Goal: Task Accomplishment & Management: Use online tool/utility

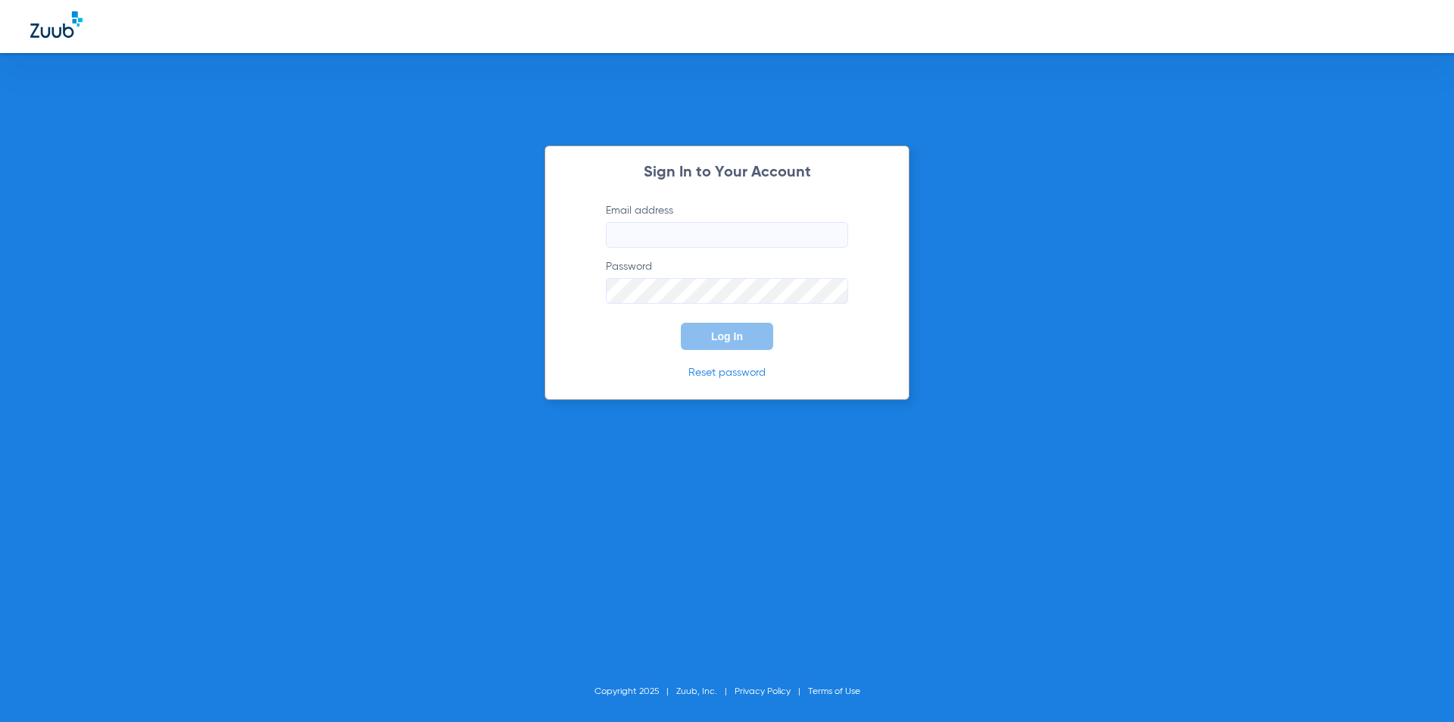
type input "[EMAIL_ADDRESS][DOMAIN_NAME]"
click at [579, 305] on div "Sign In to Your Account Email address [EMAIL_ADDRESS][DOMAIN_NAME] Password Log…" at bounding box center [727, 272] width 365 height 254
click at [717, 343] on button "Log In" at bounding box center [727, 336] width 92 height 27
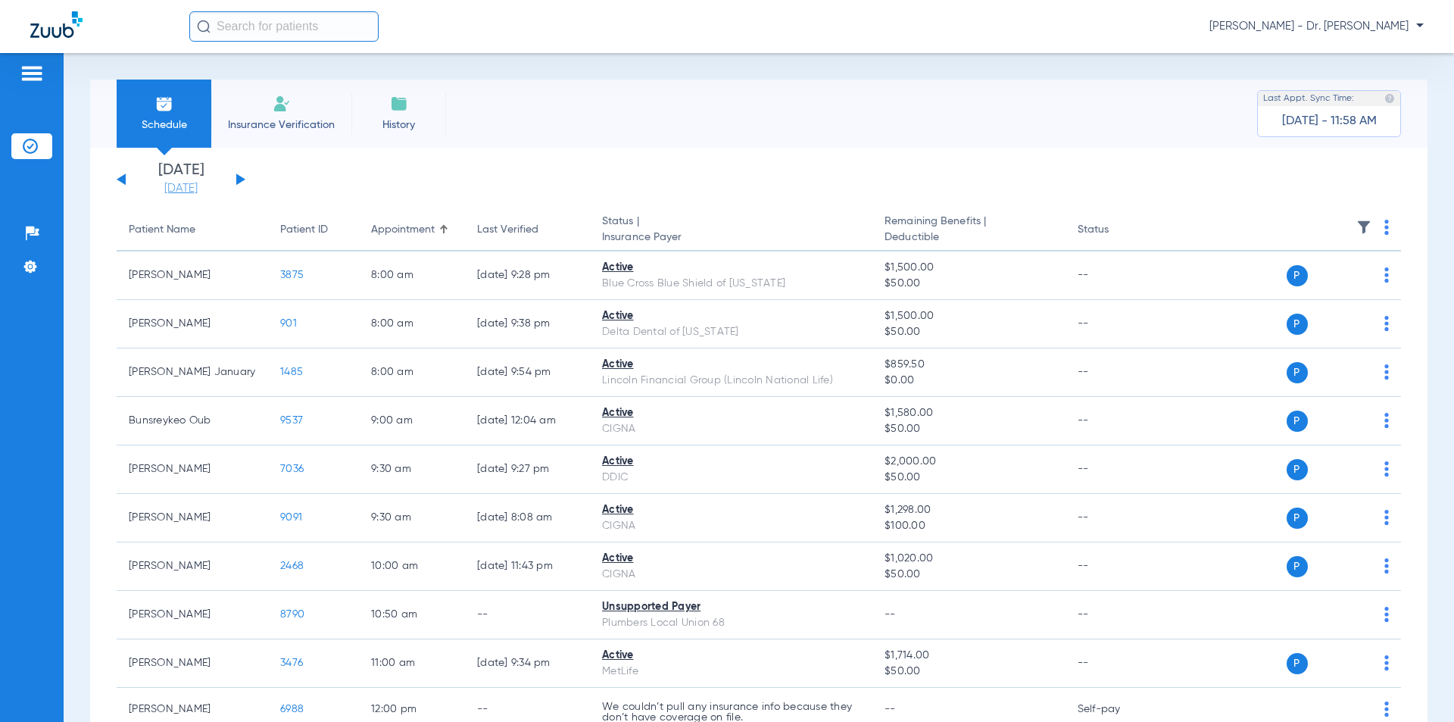
click at [198, 188] on link "[DATE]" at bounding box center [181, 188] width 91 height 15
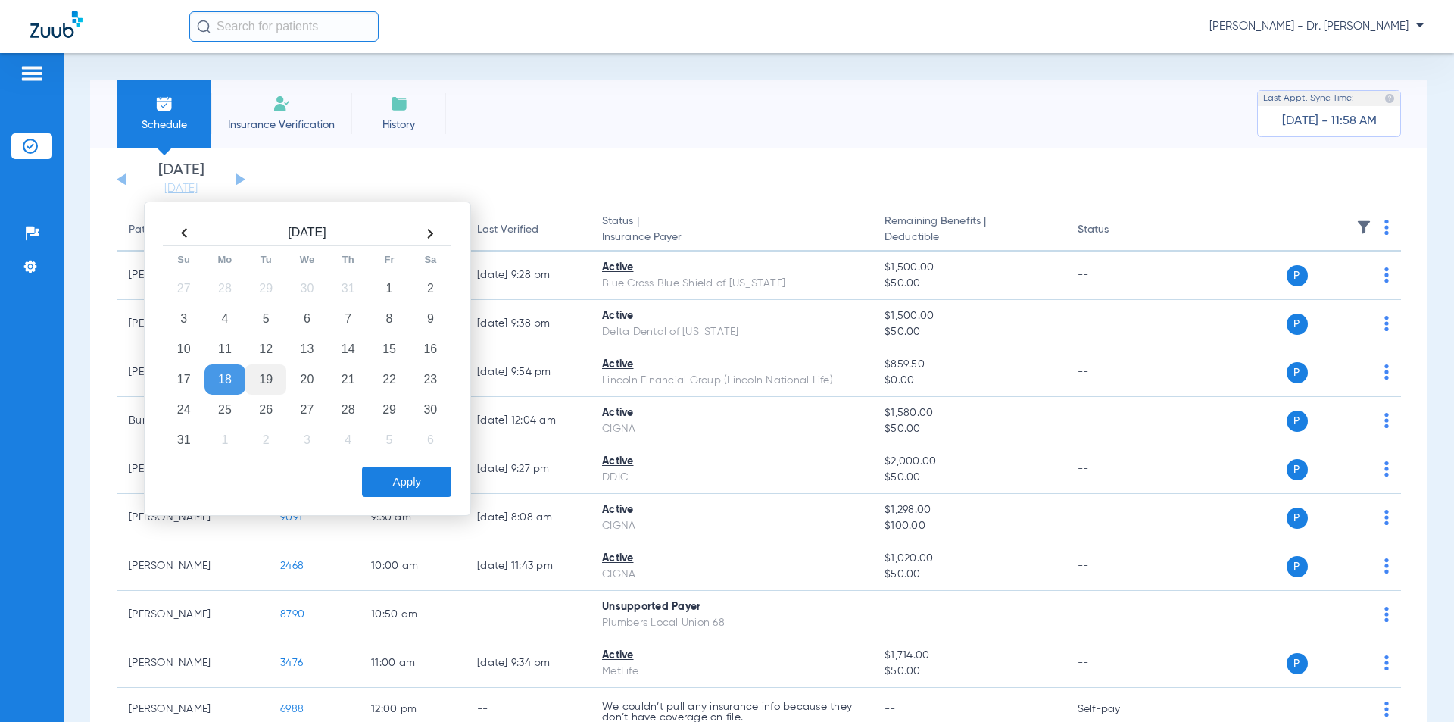
click at [267, 373] on td "19" at bounding box center [265, 379] width 41 height 30
click at [405, 474] on button "Apply" at bounding box center [406, 482] width 89 height 30
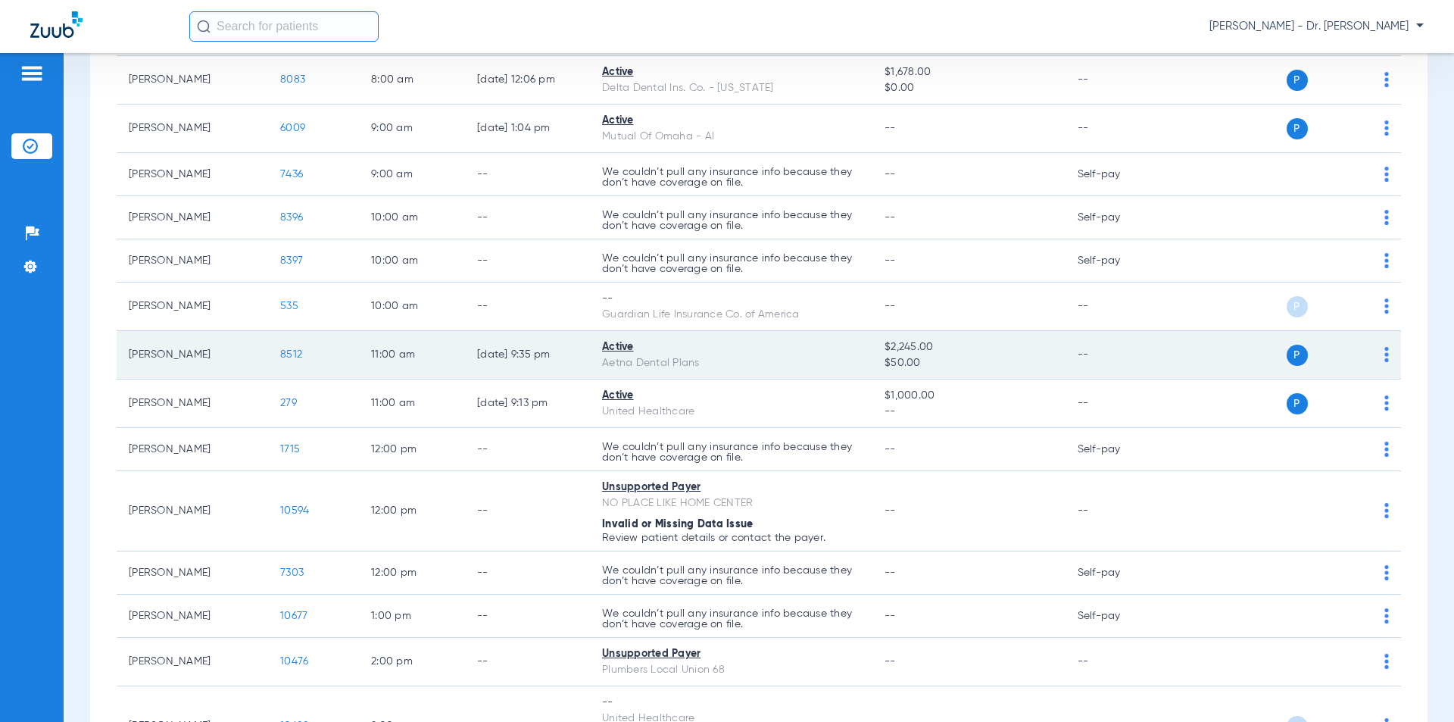
scroll to position [530, 0]
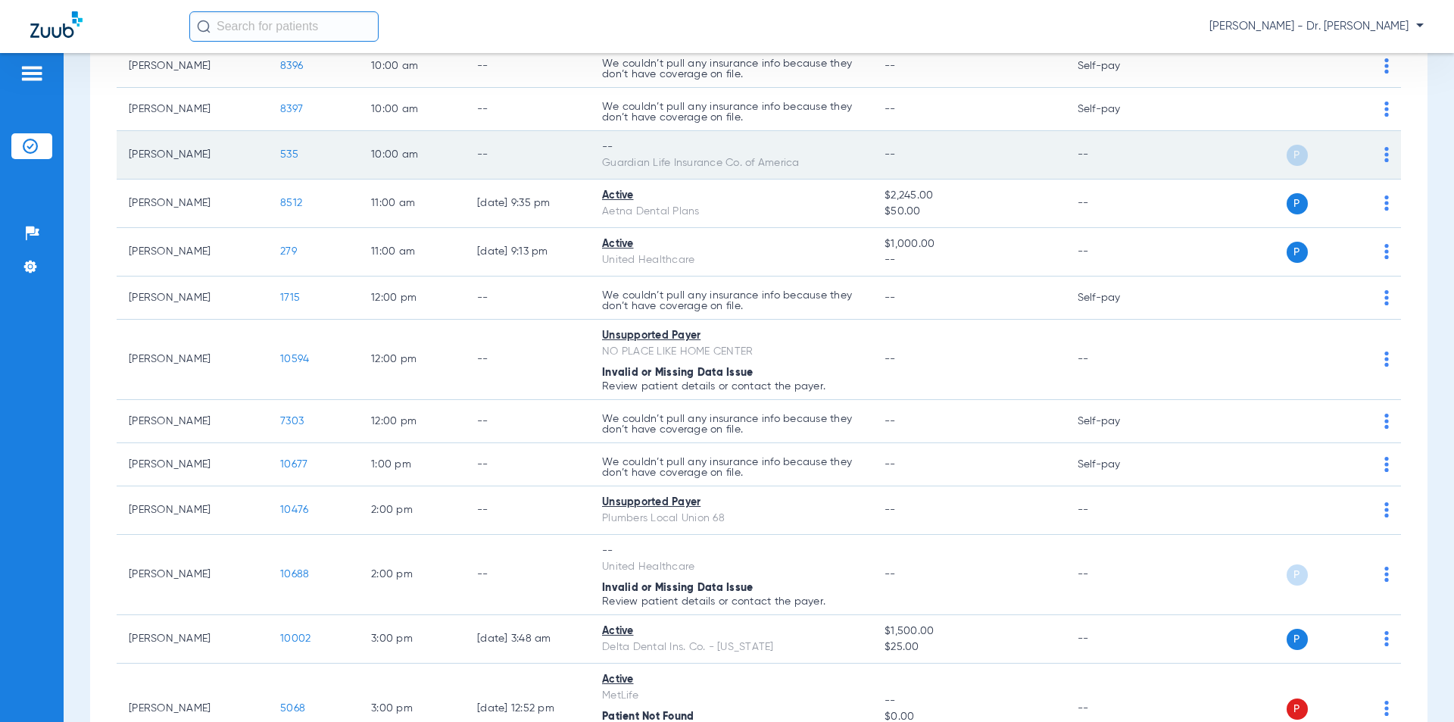
click at [1385, 159] on img at bounding box center [1387, 154] width 5 height 15
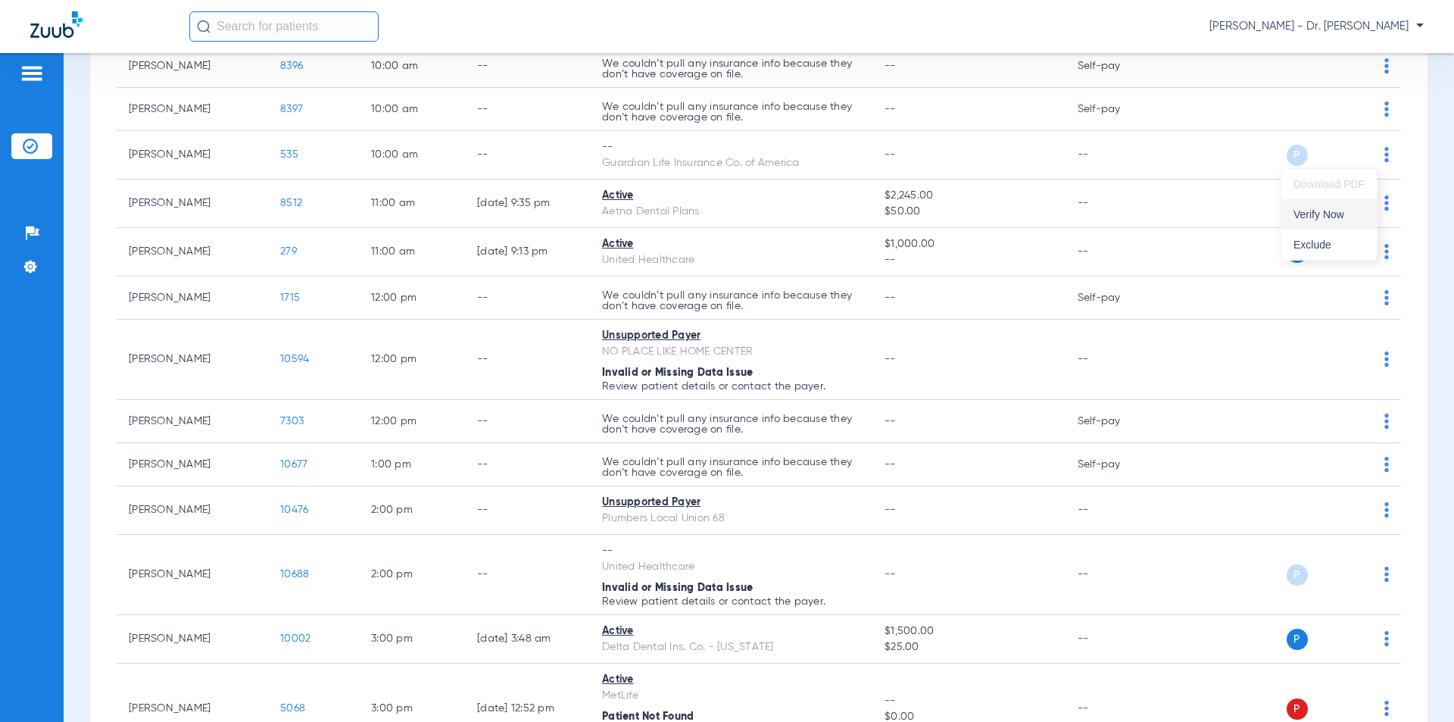
click at [1319, 220] on span "Verify Now" at bounding box center [1329, 214] width 71 height 11
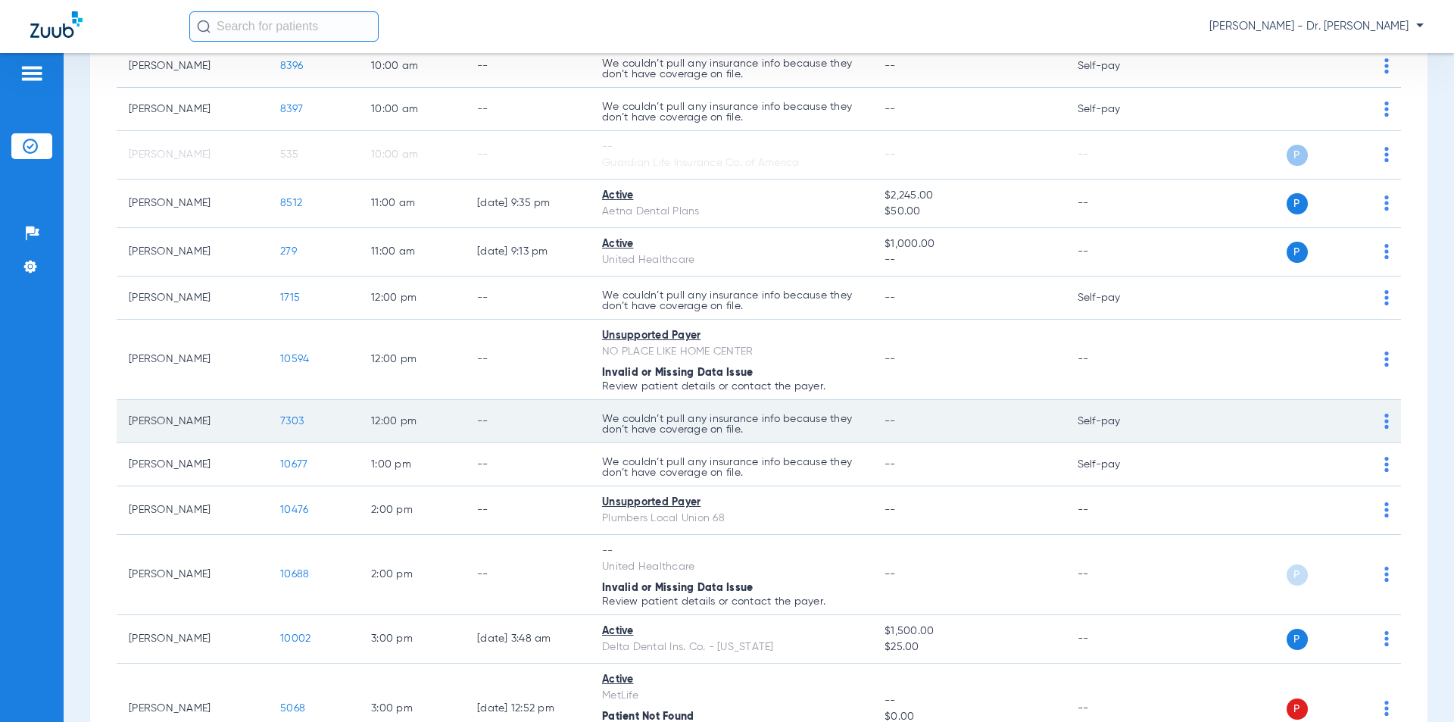
scroll to position [708, 0]
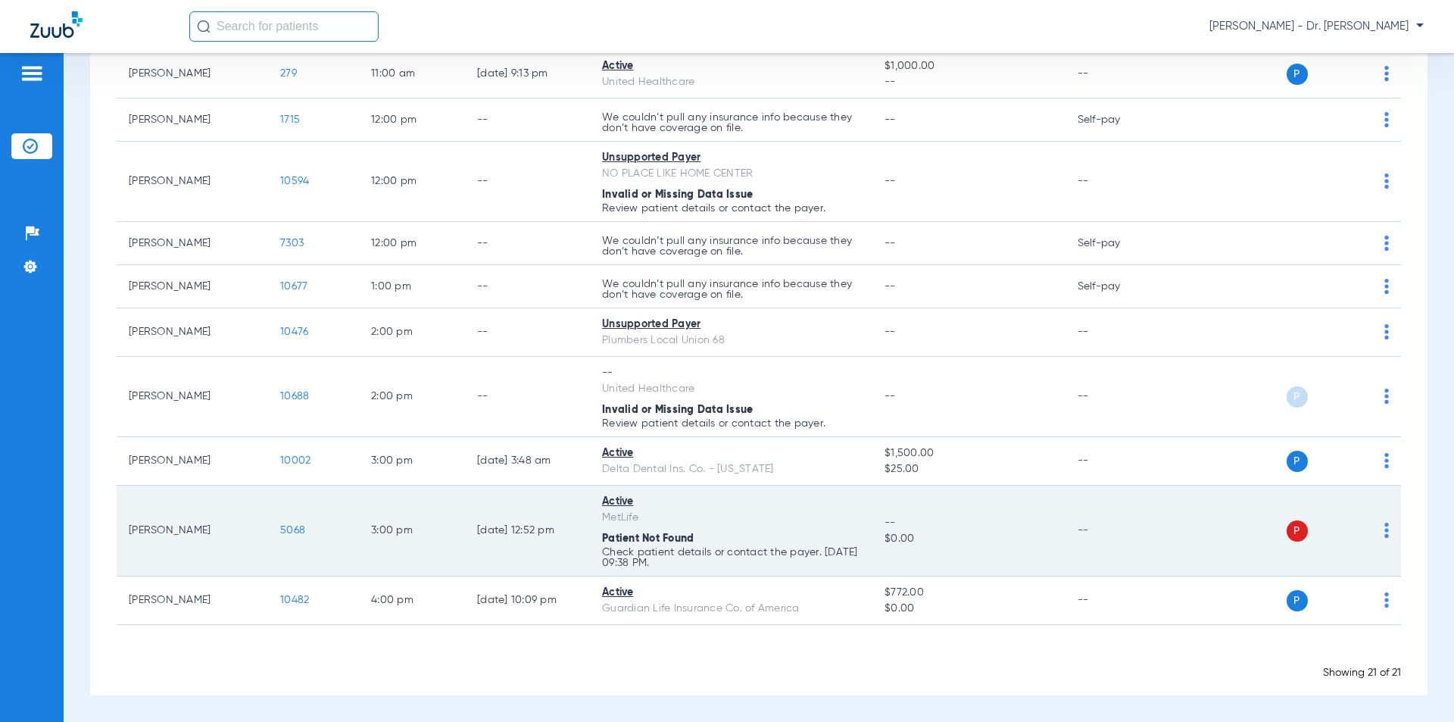
click at [302, 527] on span "5068" at bounding box center [292, 530] width 25 height 11
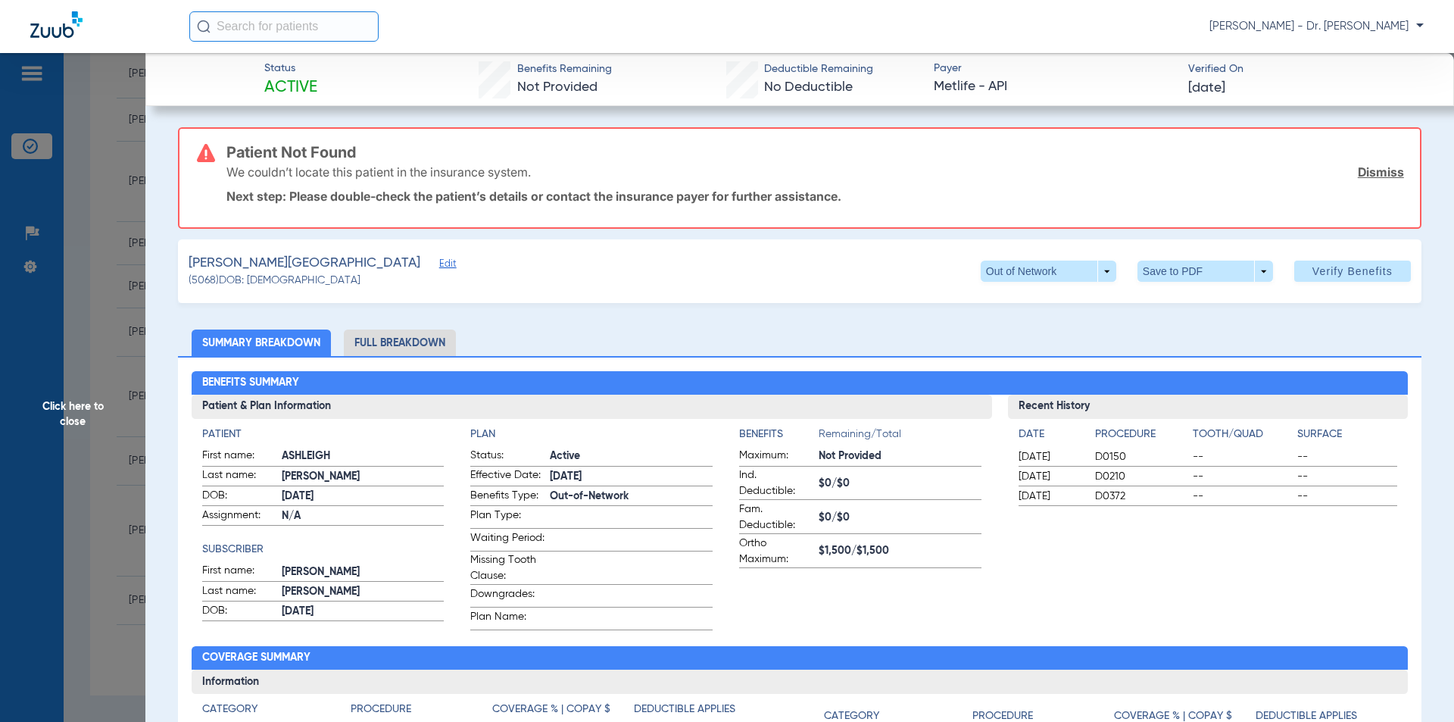
click at [316, 156] on h3 "Patient Not Found" at bounding box center [815, 152] width 1178 height 15
click at [439, 270] on span "Edit" at bounding box center [446, 265] width 14 height 14
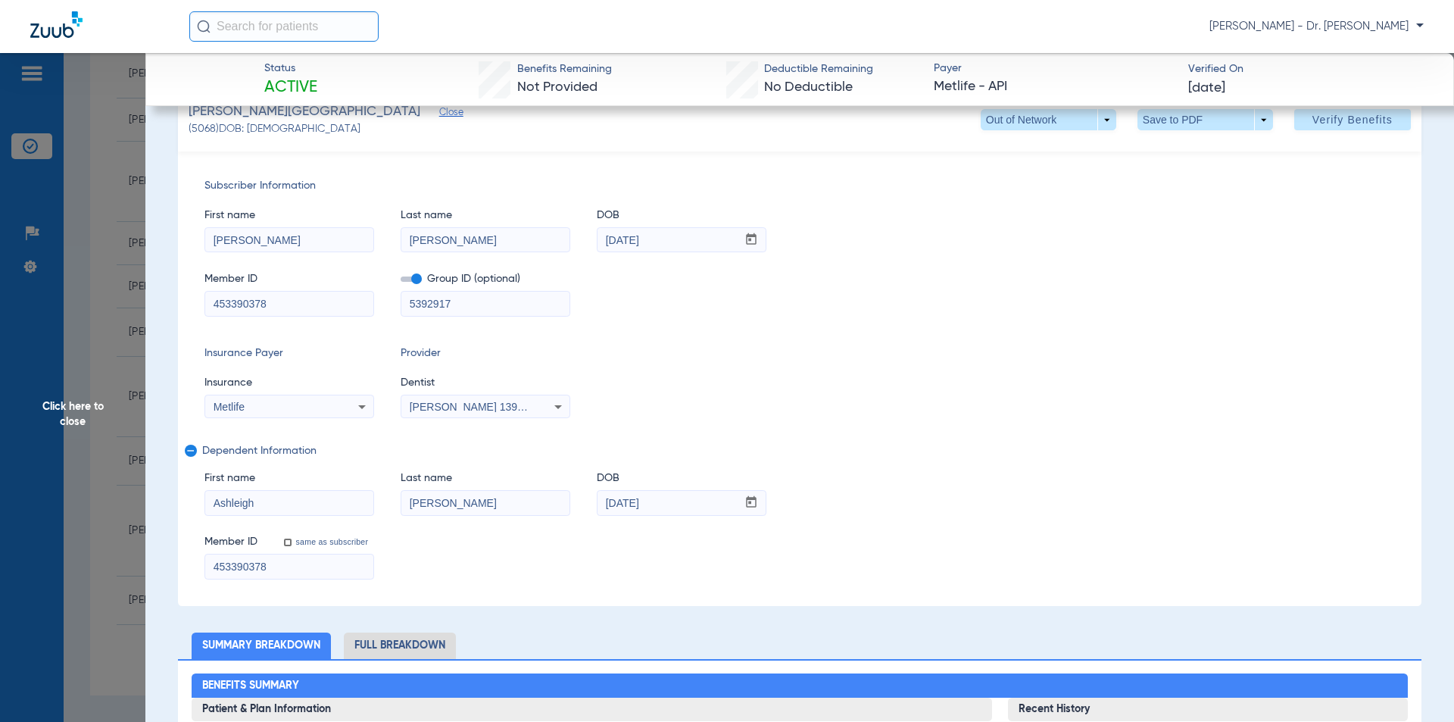
scroll to position [0, 0]
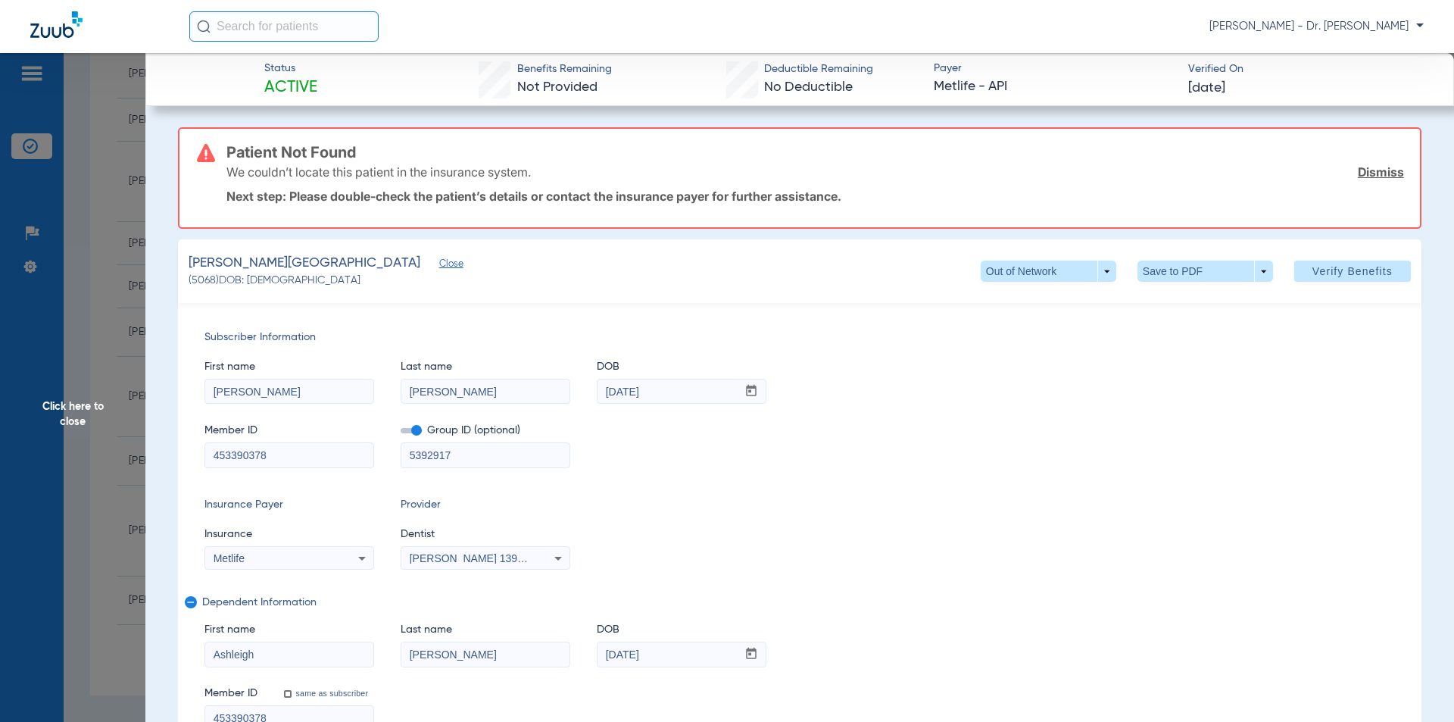
click at [63, 412] on span "Click here to close" at bounding box center [72, 414] width 145 height 722
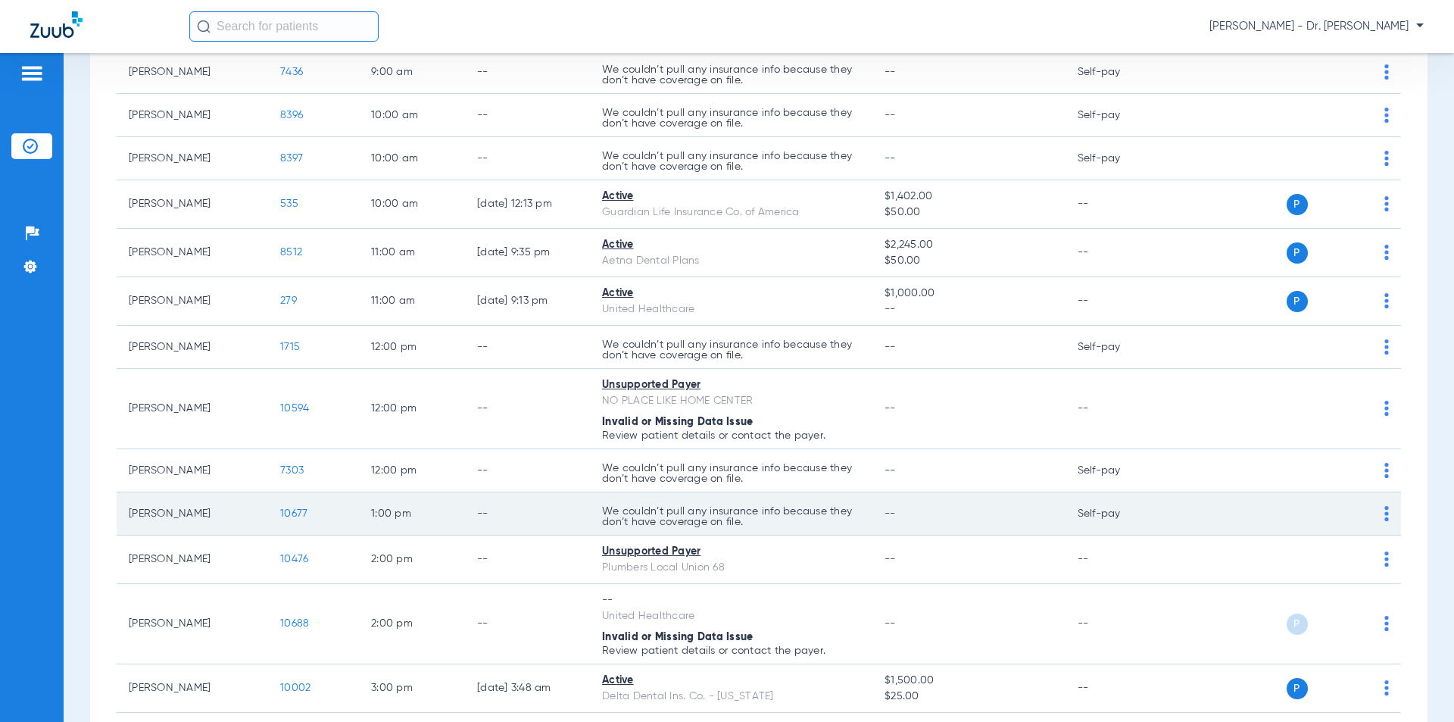
scroll to position [708, 0]
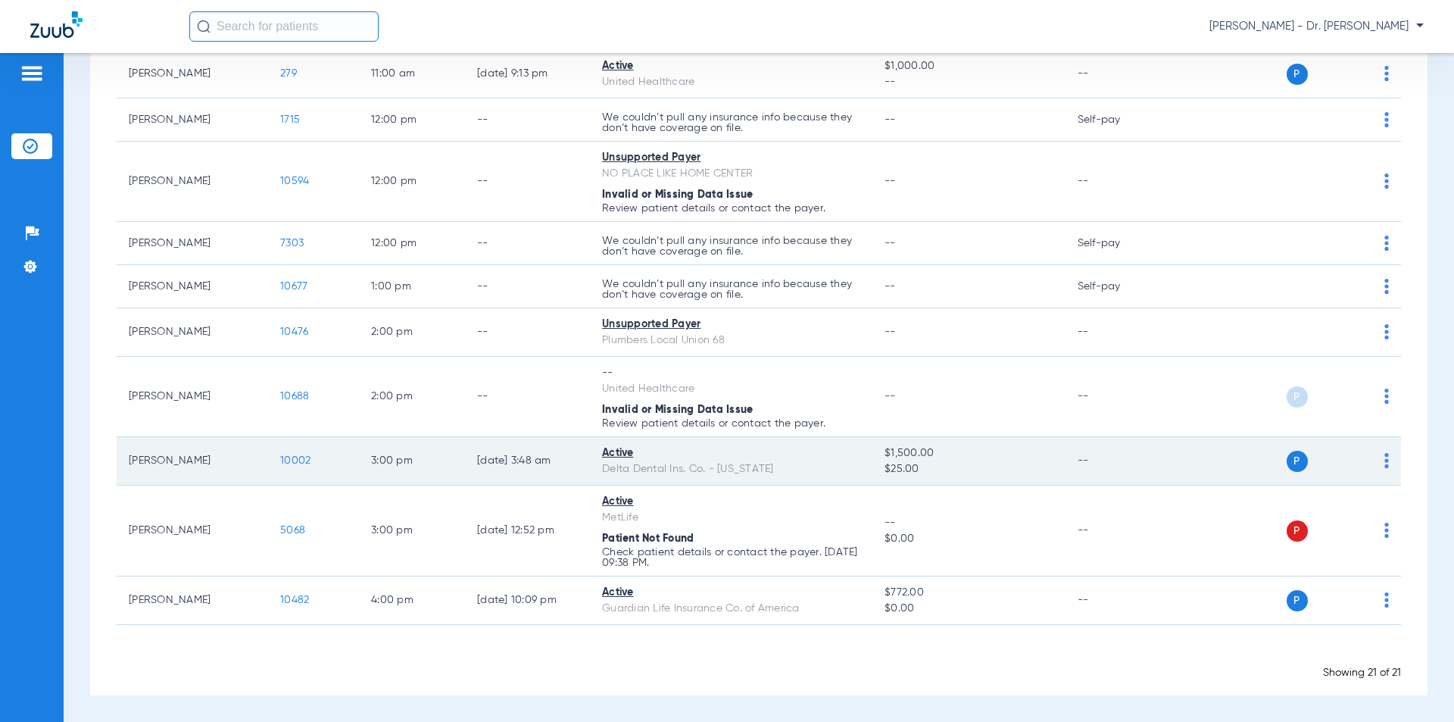
click at [1385, 460] on img at bounding box center [1387, 460] width 5 height 15
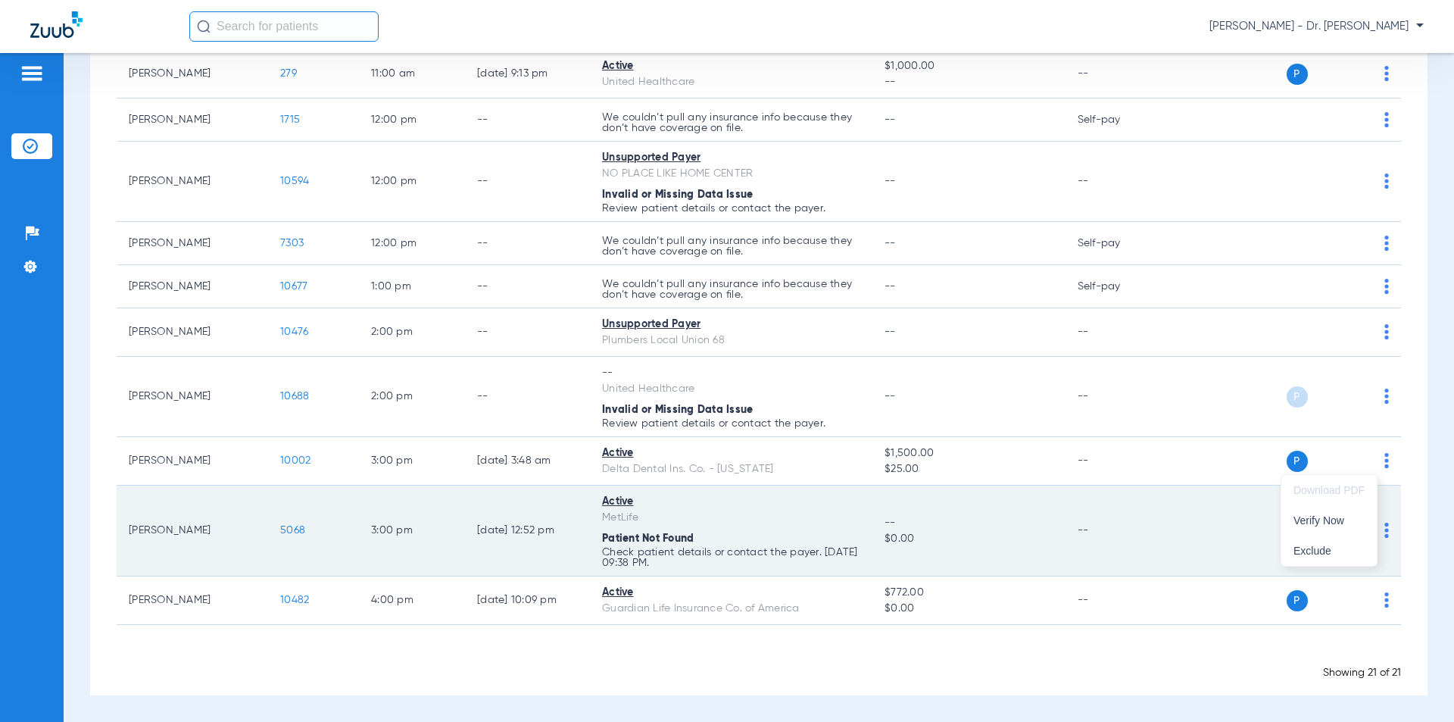
click at [1316, 517] on span "Verify Now" at bounding box center [1329, 520] width 71 height 11
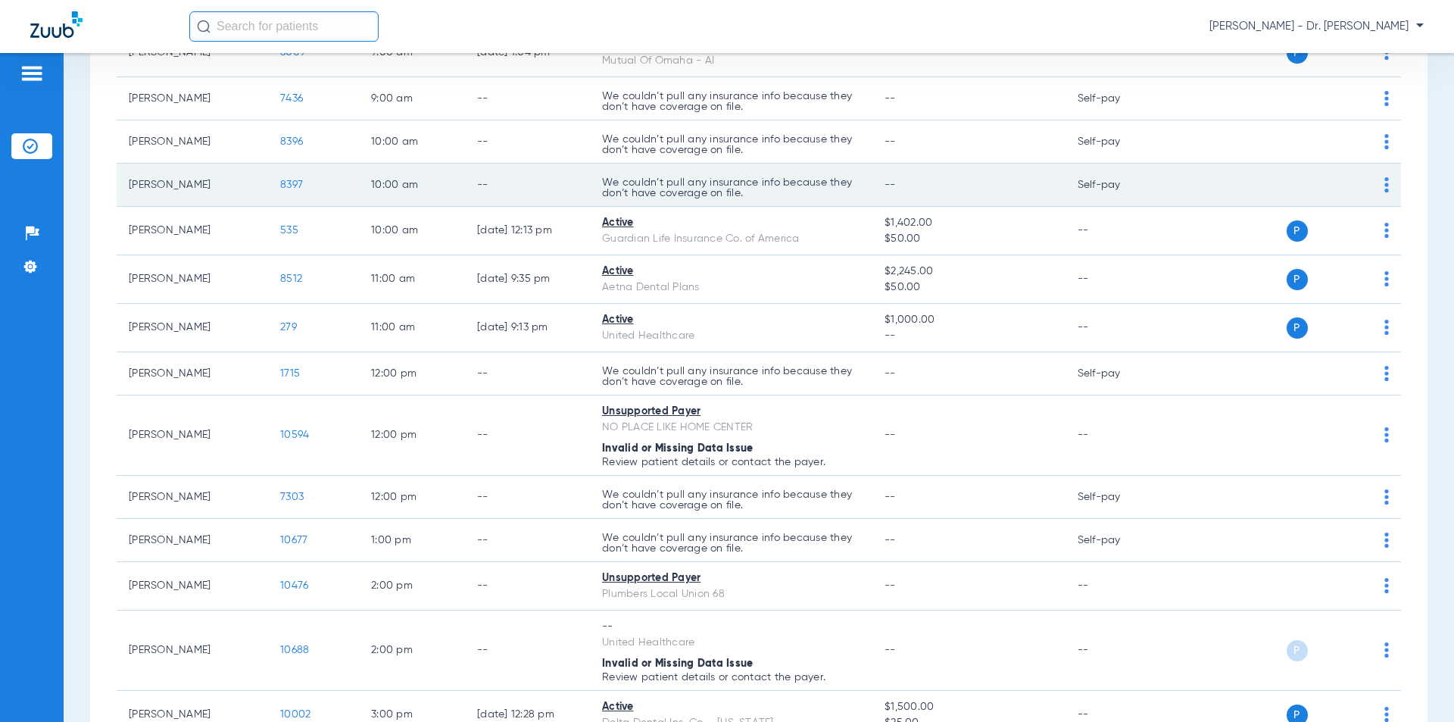
scroll to position [708, 0]
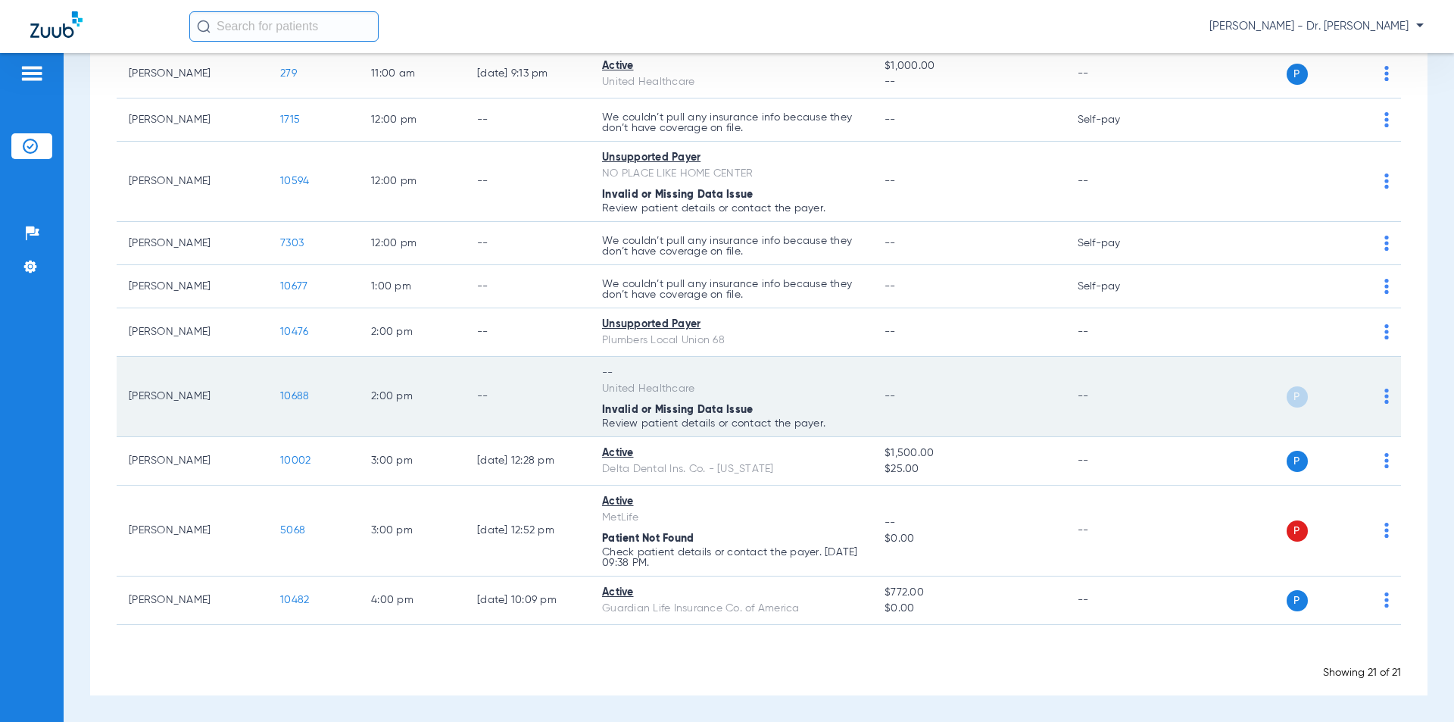
click at [1385, 398] on img at bounding box center [1387, 396] width 5 height 15
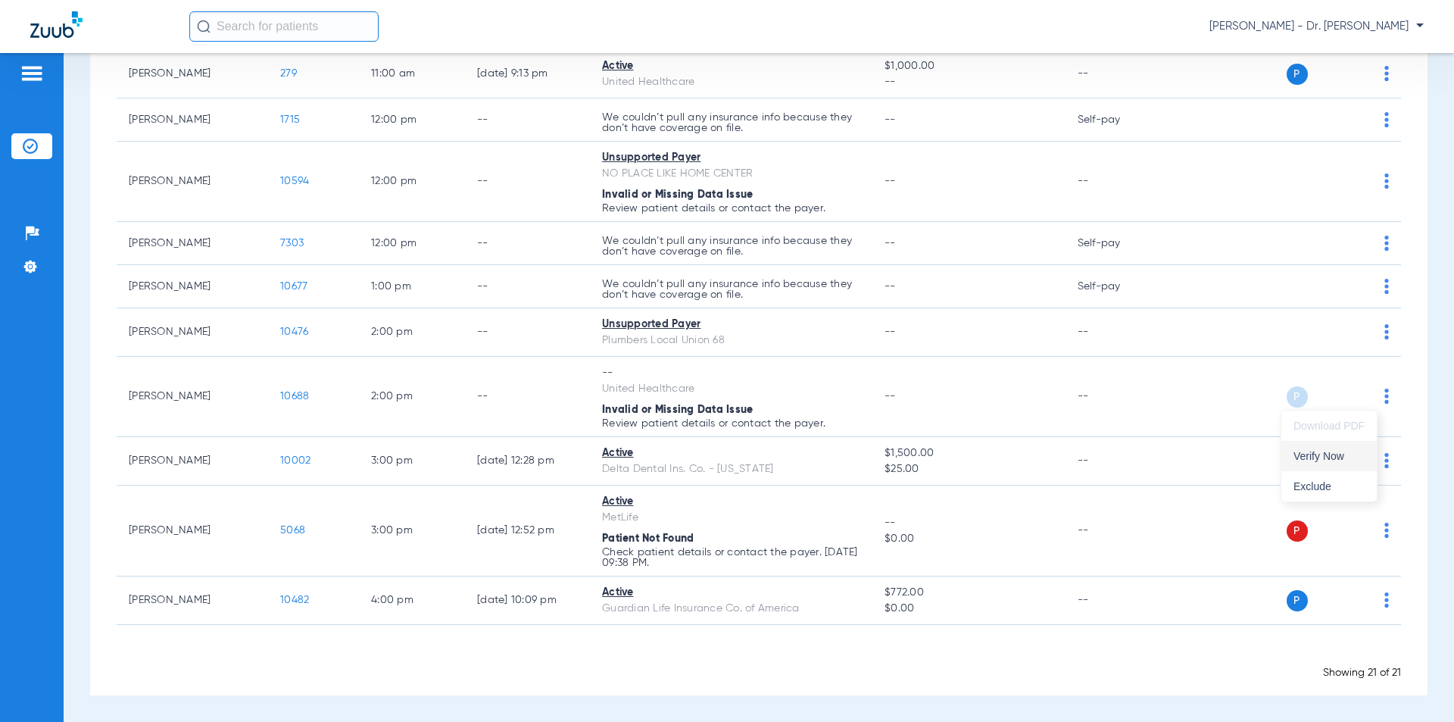
click at [1317, 453] on span "Verify Now" at bounding box center [1329, 456] width 71 height 11
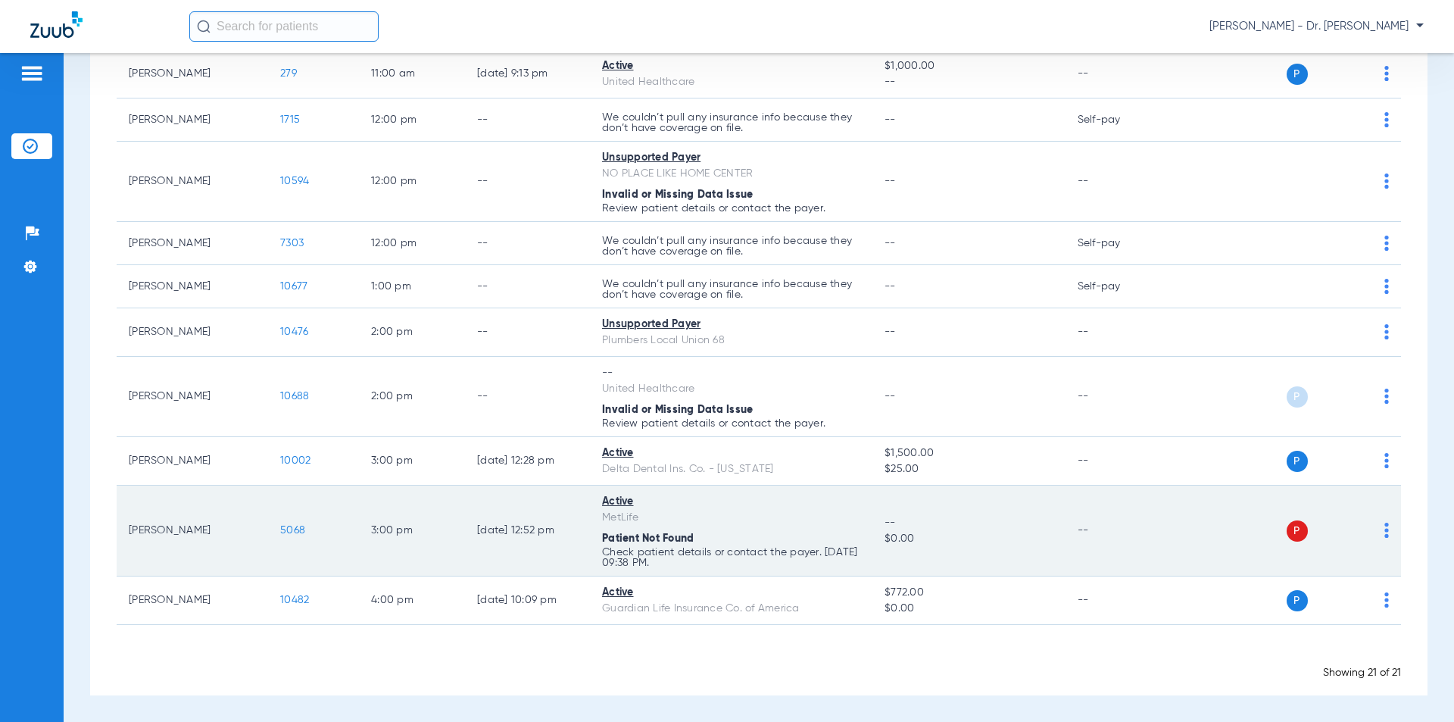
click at [292, 527] on span "5068" at bounding box center [292, 530] width 25 height 11
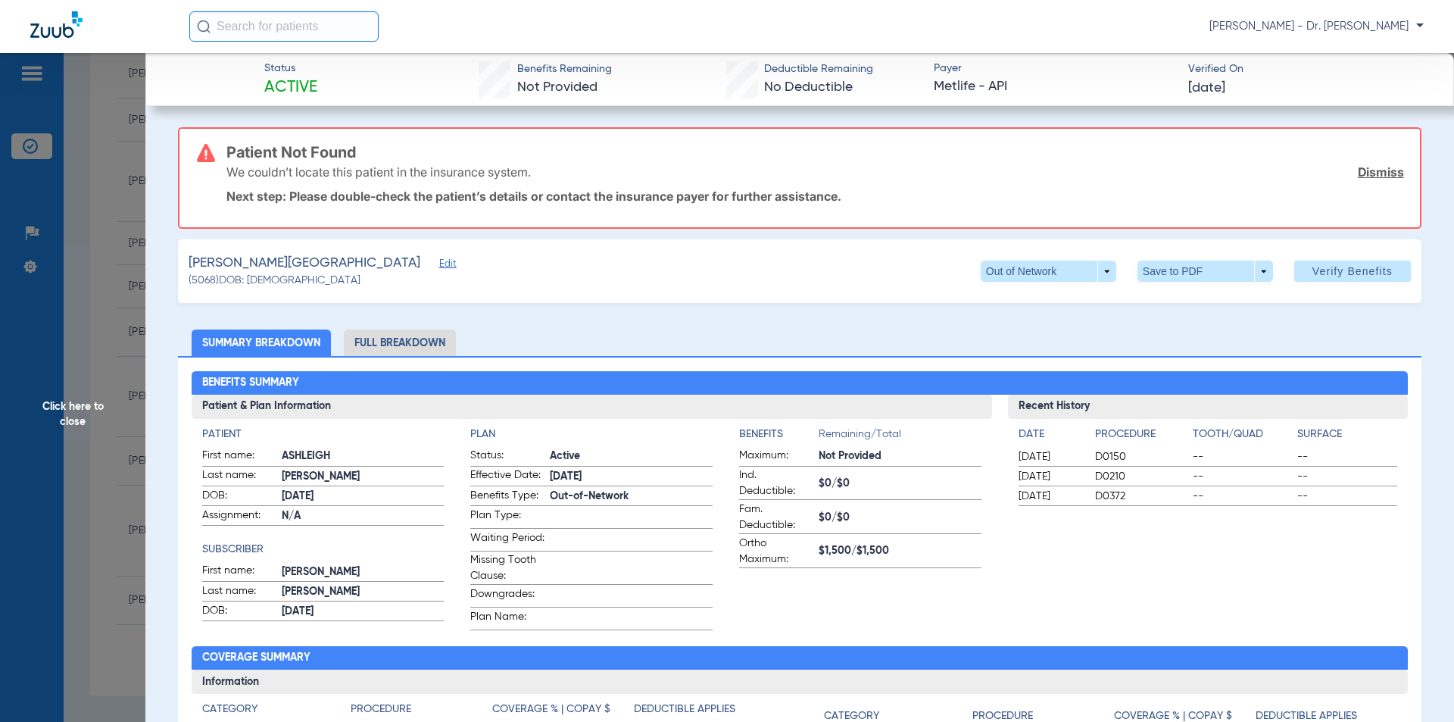
click at [439, 267] on span "Edit" at bounding box center [446, 265] width 14 height 14
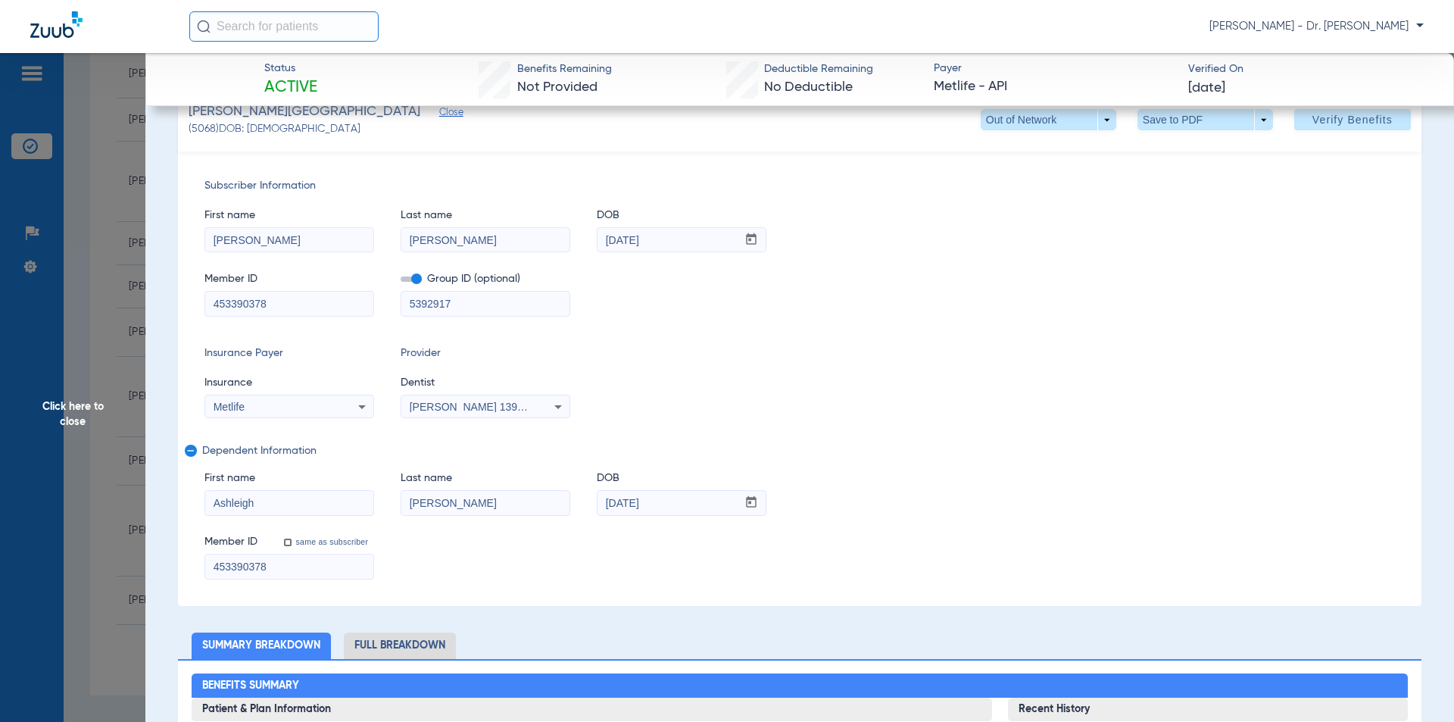
scroll to position [0, 0]
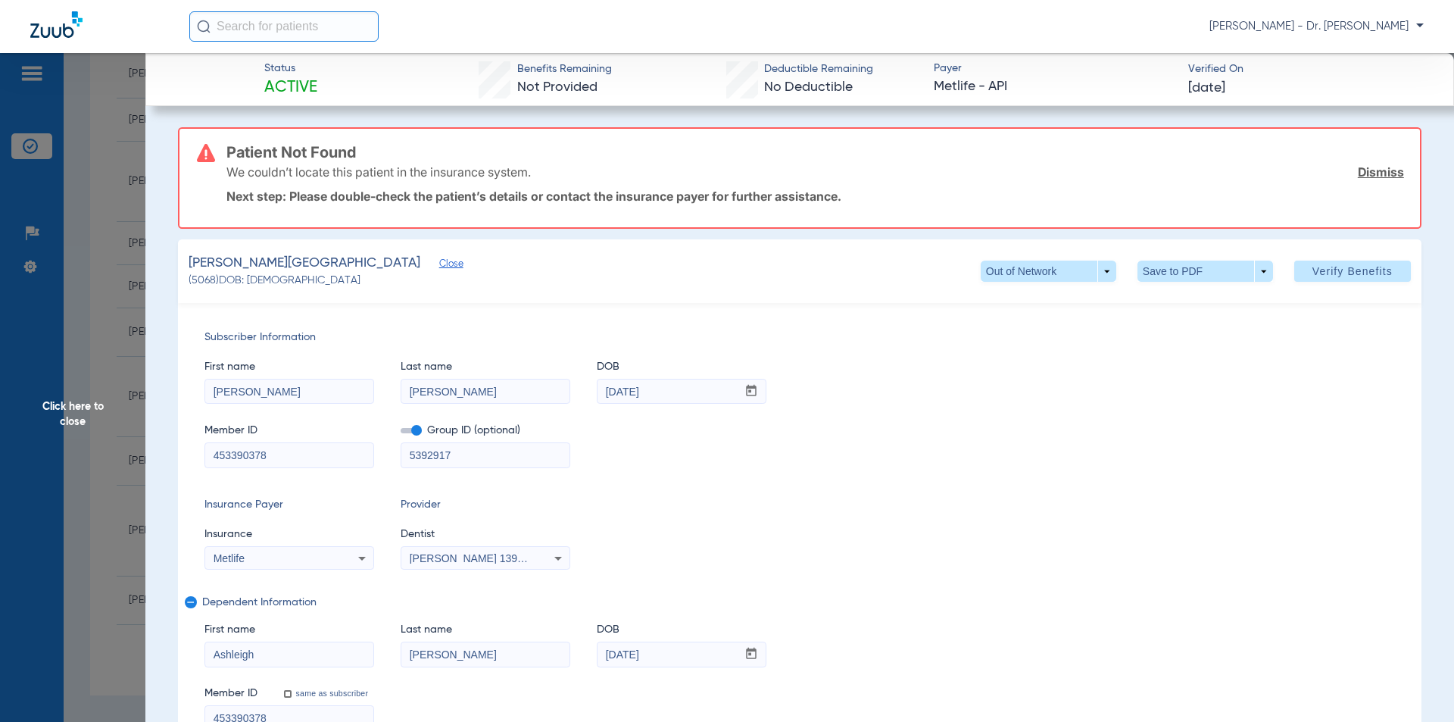
click at [1323, 265] on span "Verify Benefits" at bounding box center [1353, 271] width 80 height 12
click at [66, 418] on span "Click here to close" at bounding box center [72, 414] width 145 height 722
